Goal: Information Seeking & Learning: Compare options

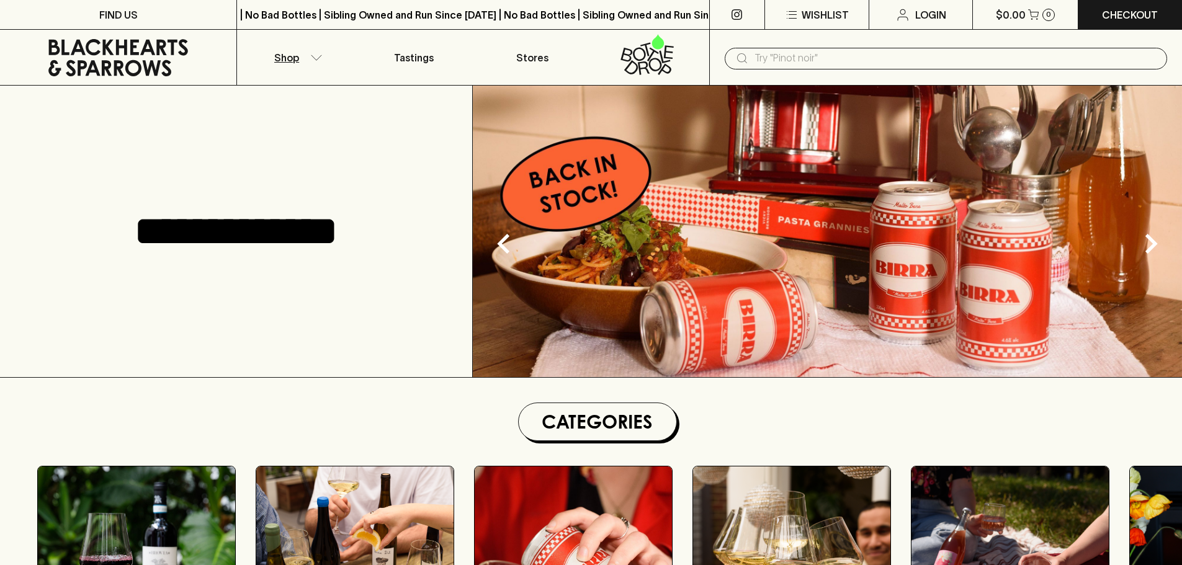
click at [292, 63] on p "Shop" at bounding box center [286, 57] width 25 height 15
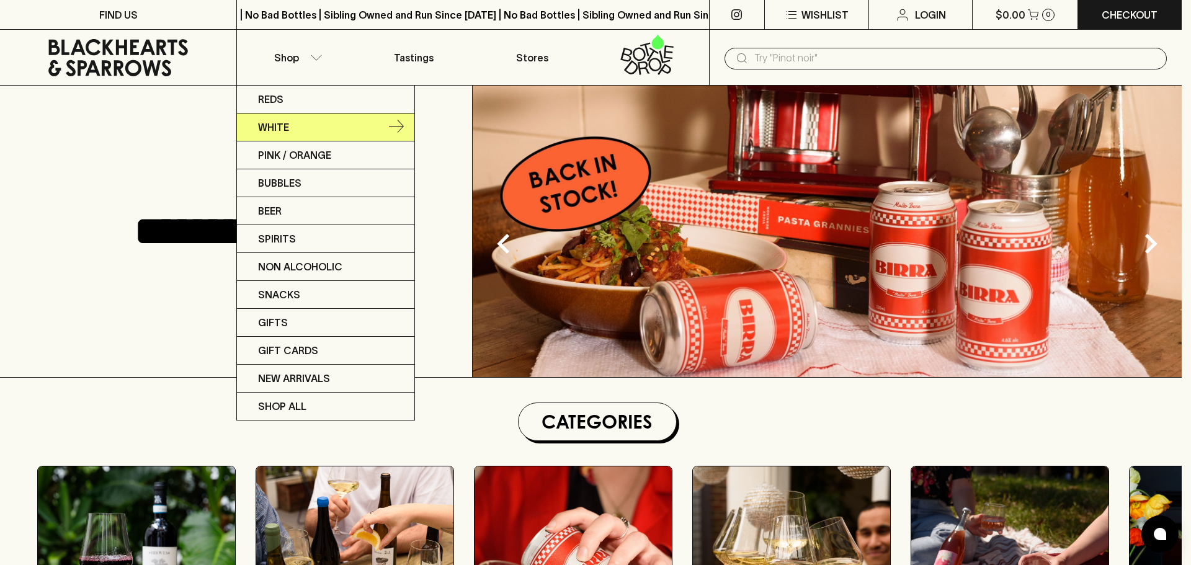
click at [273, 122] on p "White" at bounding box center [273, 127] width 31 height 15
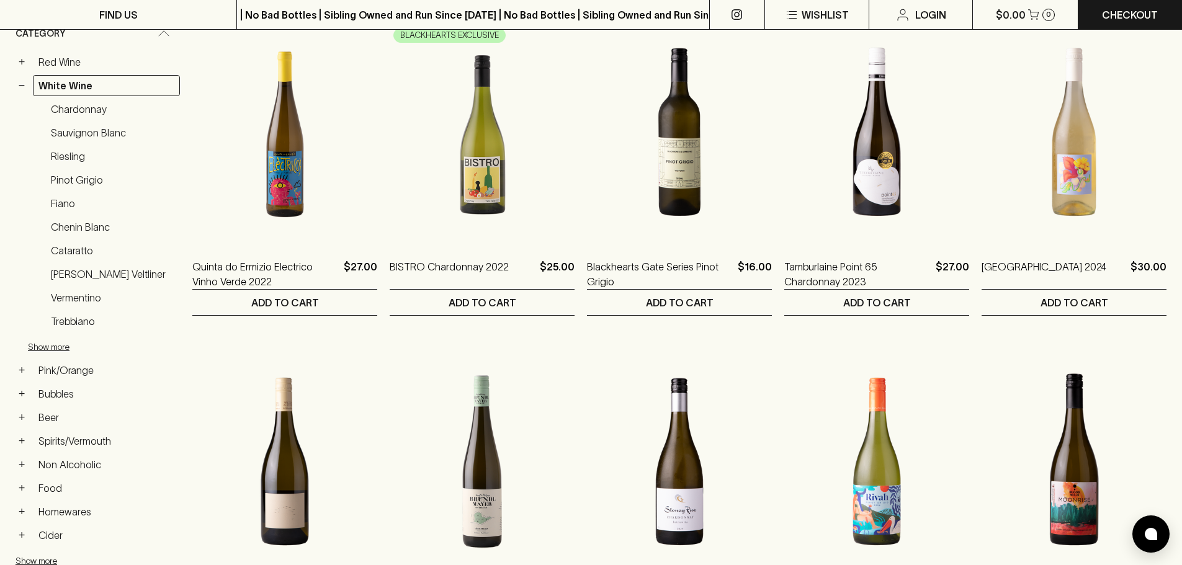
scroll to position [248, 0]
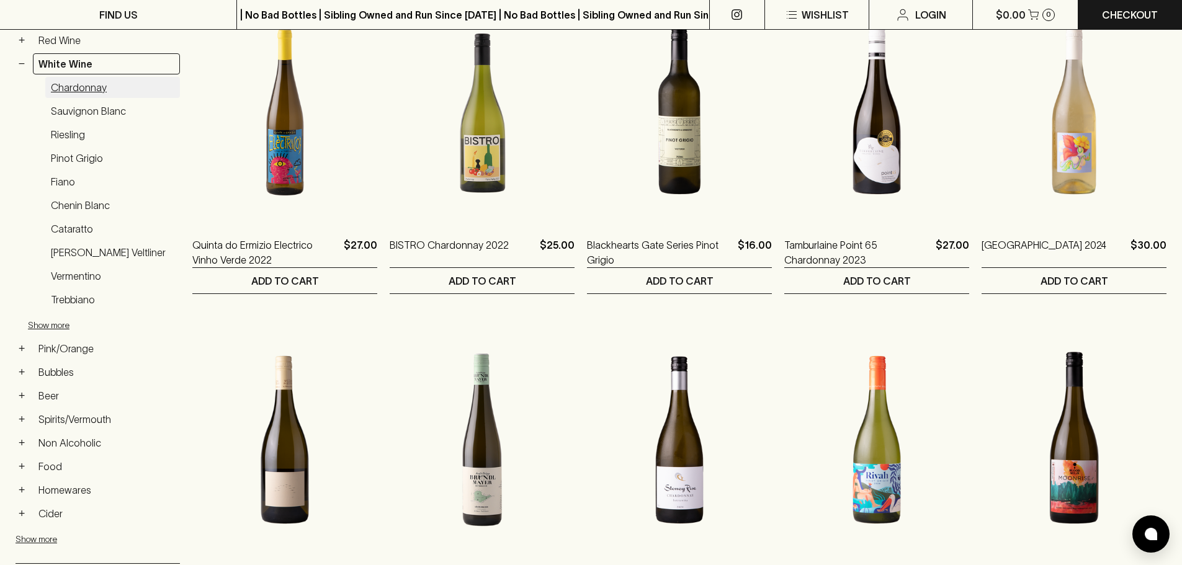
click at [71, 88] on link "Chardonnay" at bounding box center [112, 87] width 135 height 21
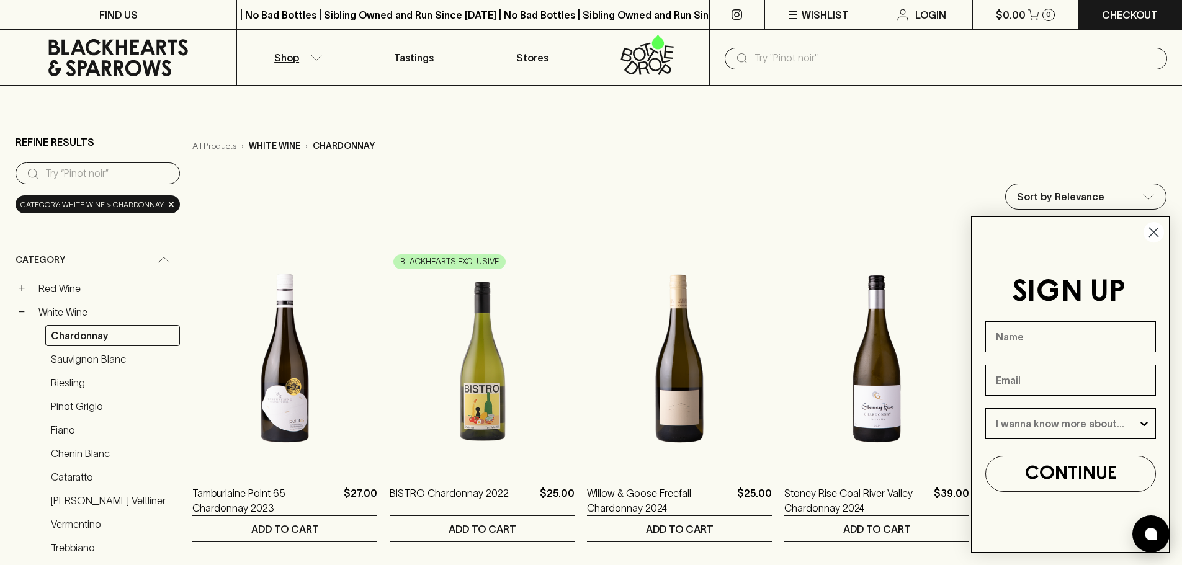
click at [1151, 234] on icon "Close dialog" at bounding box center [1153, 232] width 9 height 9
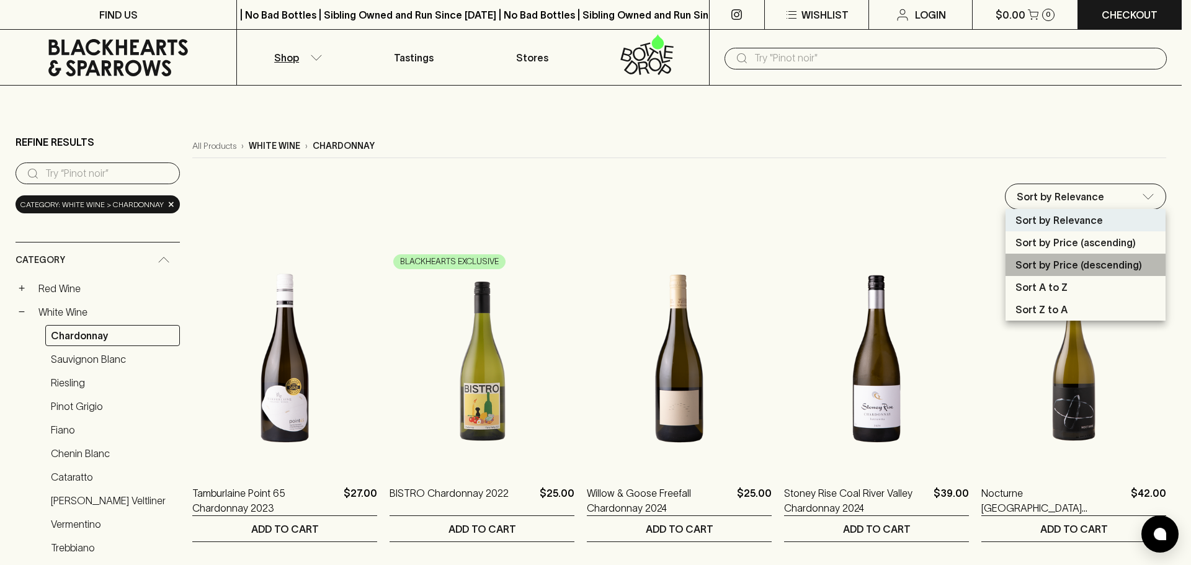
click at [1053, 262] on p "Sort by Price (descending)" at bounding box center [1078, 264] width 127 height 15
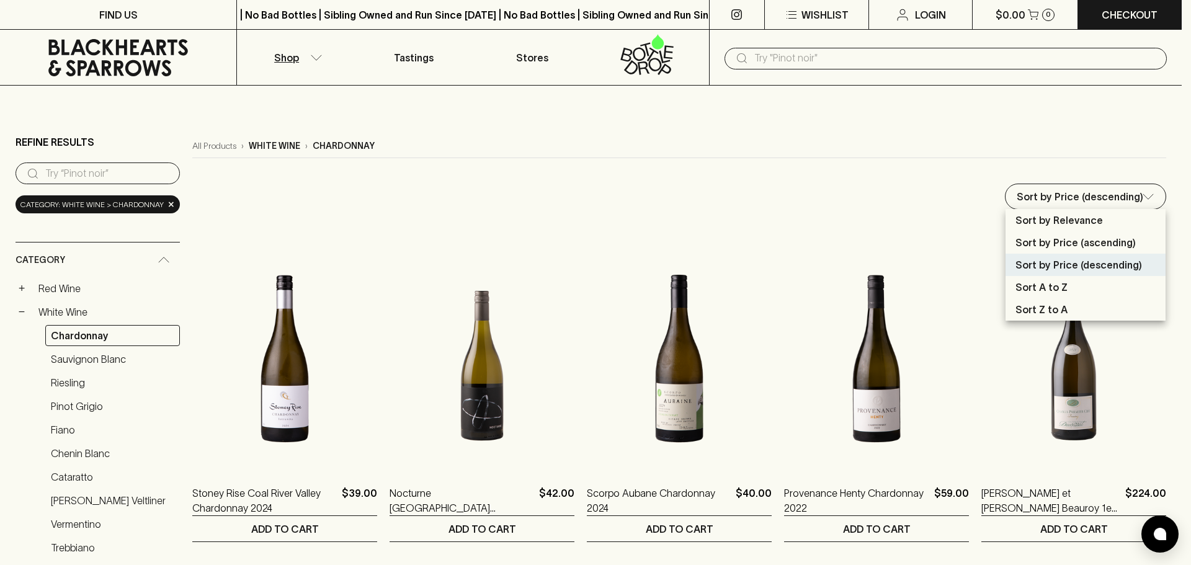
click at [1068, 249] on p "Sort by Price (ascending)" at bounding box center [1075, 242] width 120 height 15
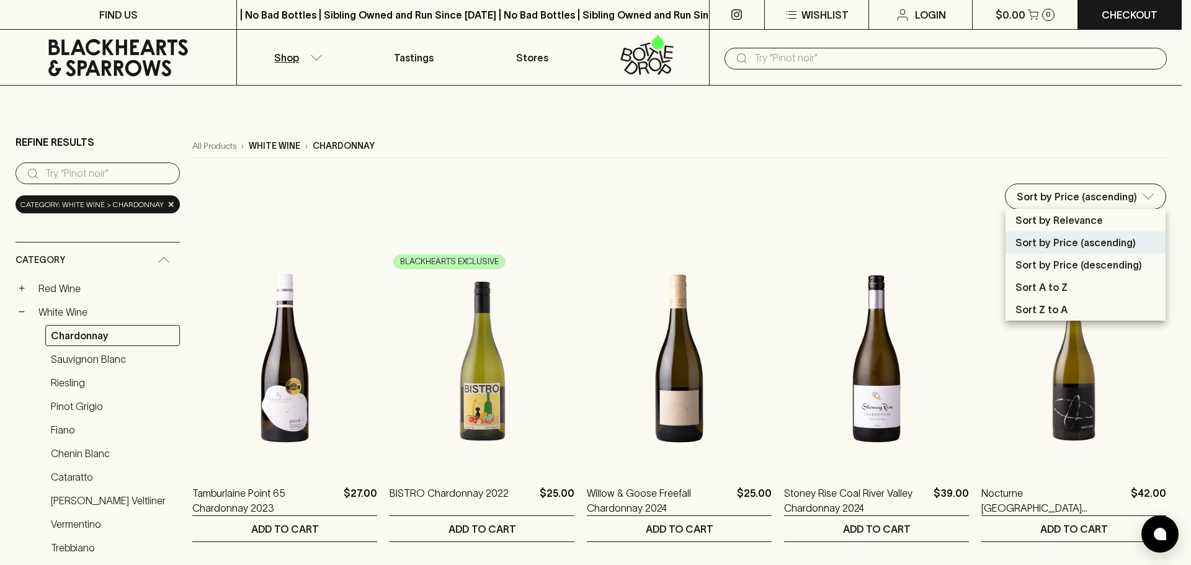
click at [1062, 258] on p "Sort by Price (descending)" at bounding box center [1078, 264] width 127 height 15
type input "price:desc"
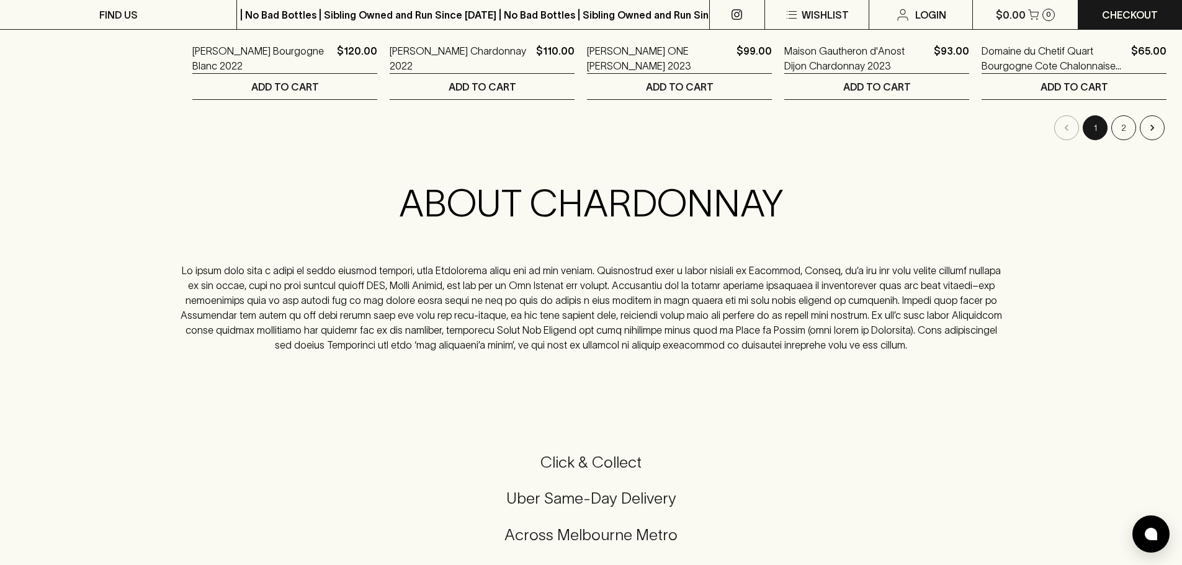
scroll to position [1551, 0]
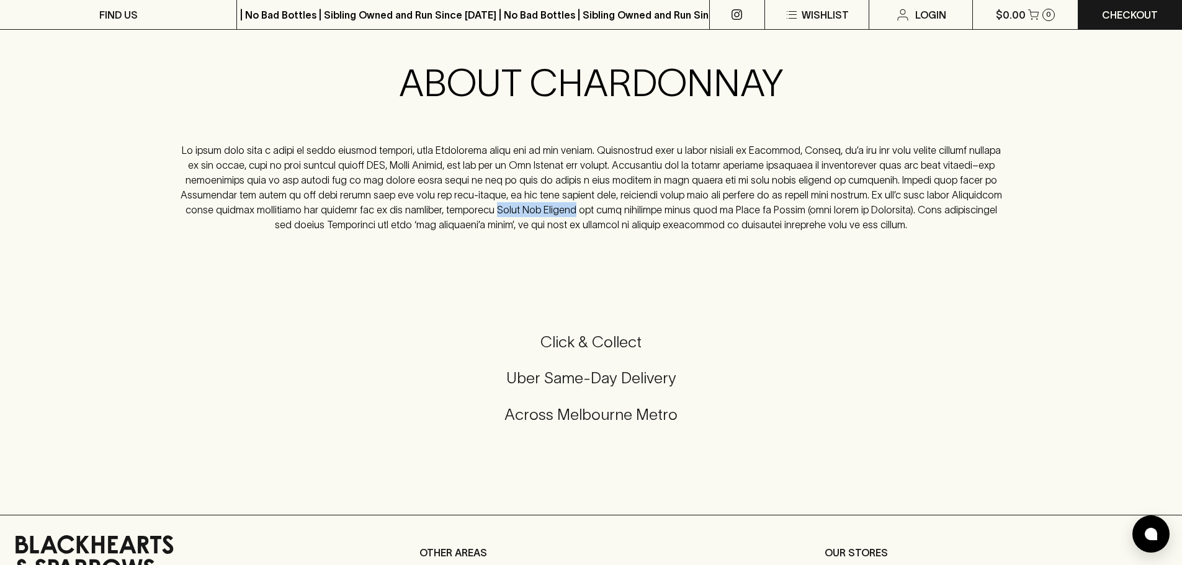
drag, startPoint x: 291, startPoint y: 210, endPoint x: 369, endPoint y: 211, distance: 78.2
click at [369, 211] on p at bounding box center [590, 187] width 827 height 89
copy p "Grand Cru Chablis"
